Goal: Navigation & Orientation: Understand site structure

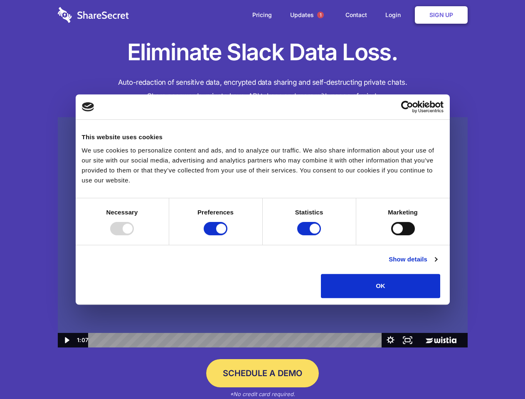
click at [262, 199] on img at bounding box center [263, 232] width 410 height 231
click at [134, 235] on div at bounding box center [122, 228] width 24 height 13
click at [227, 235] on input "Preferences" at bounding box center [216, 228] width 24 height 13
checkbox input "false"
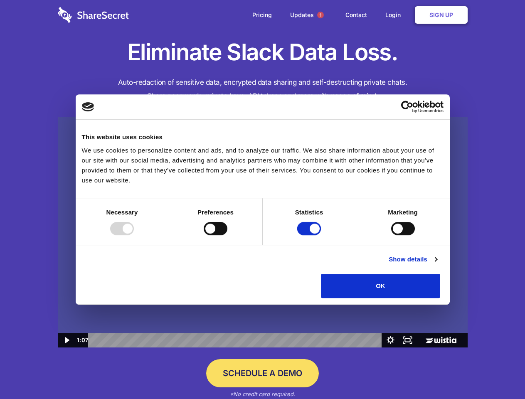
click at [310, 235] on input "Statistics" at bounding box center [309, 228] width 24 height 13
checkbox input "false"
click at [391, 235] on input "Marketing" at bounding box center [403, 228] width 24 height 13
checkbox input "true"
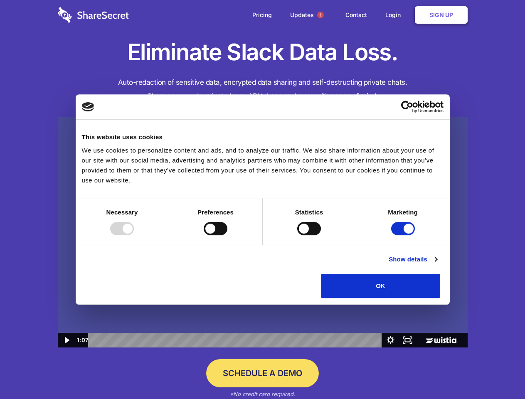
click at [437, 264] on link "Show details" at bounding box center [412, 259] width 48 height 10
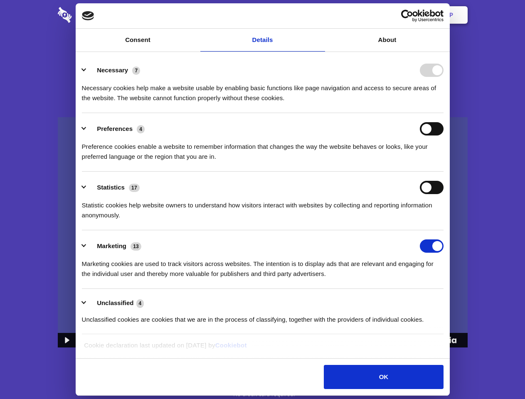
click at [443, 113] on li "Necessary 7 Necessary cookies help make a website usable by enabling basic func…" at bounding box center [262, 83] width 361 height 59
